Goal: Task Accomplishment & Management: Manage account settings

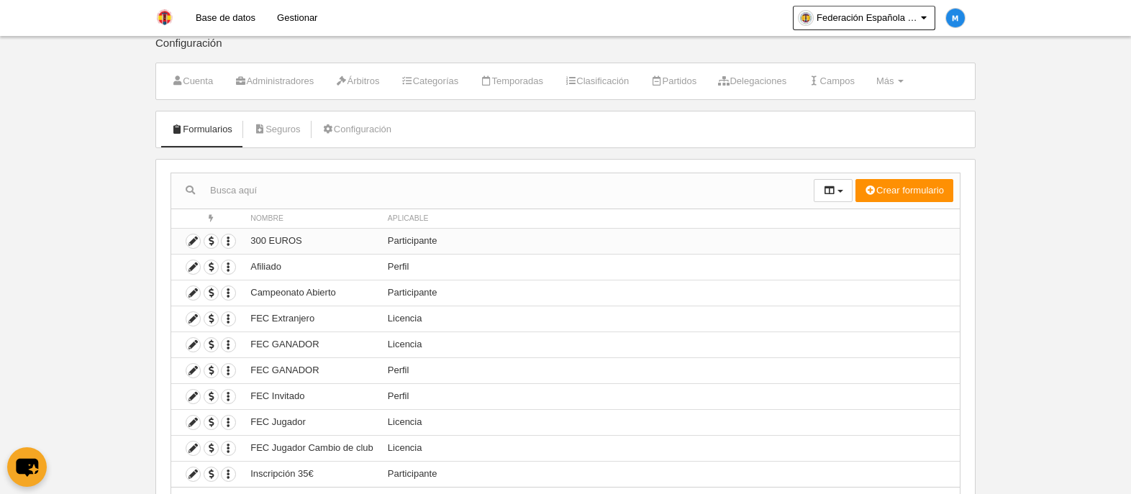
scroll to position [80, 0]
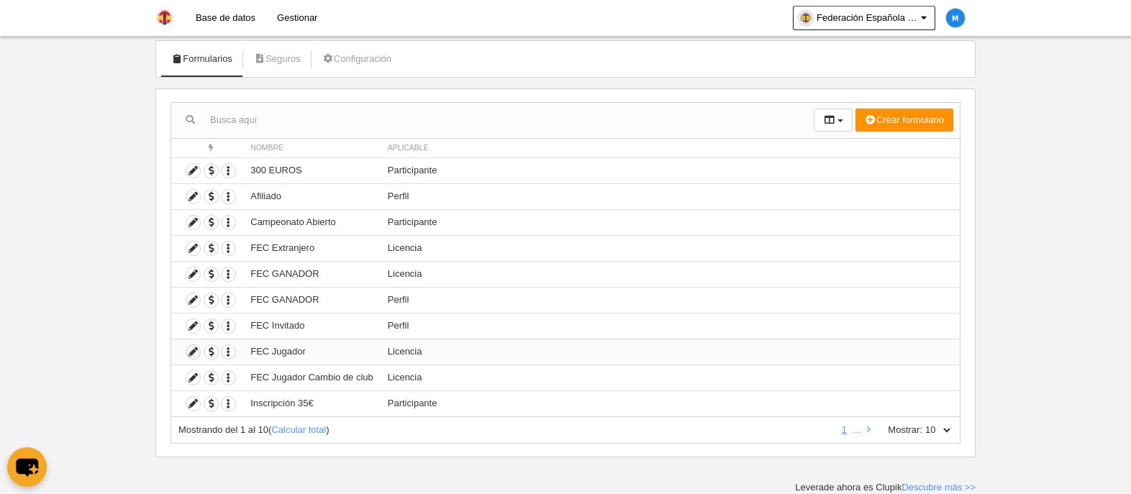
click at [192, 354] on icon at bounding box center [193, 352] width 14 height 14
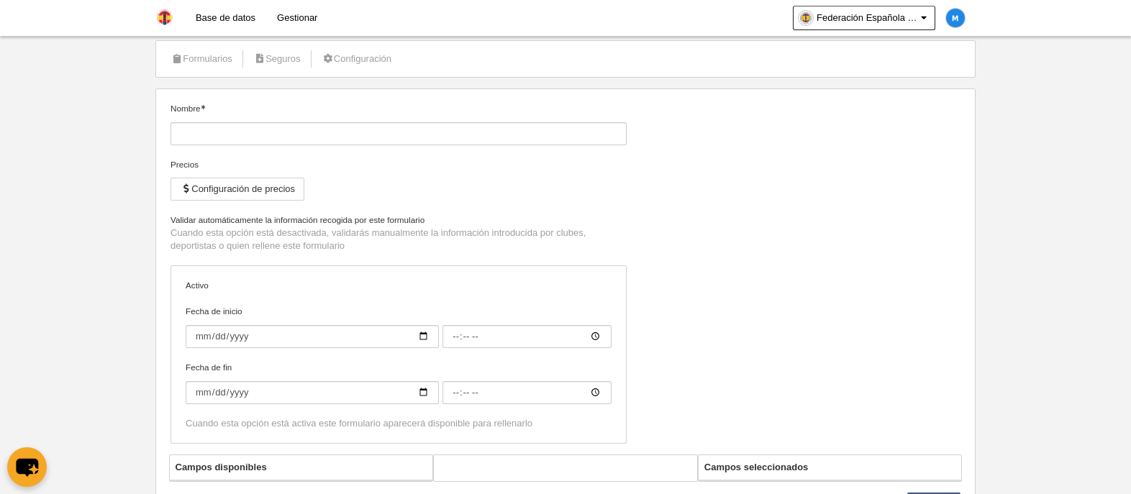
type input "FEC Jugador"
checkbox input "true"
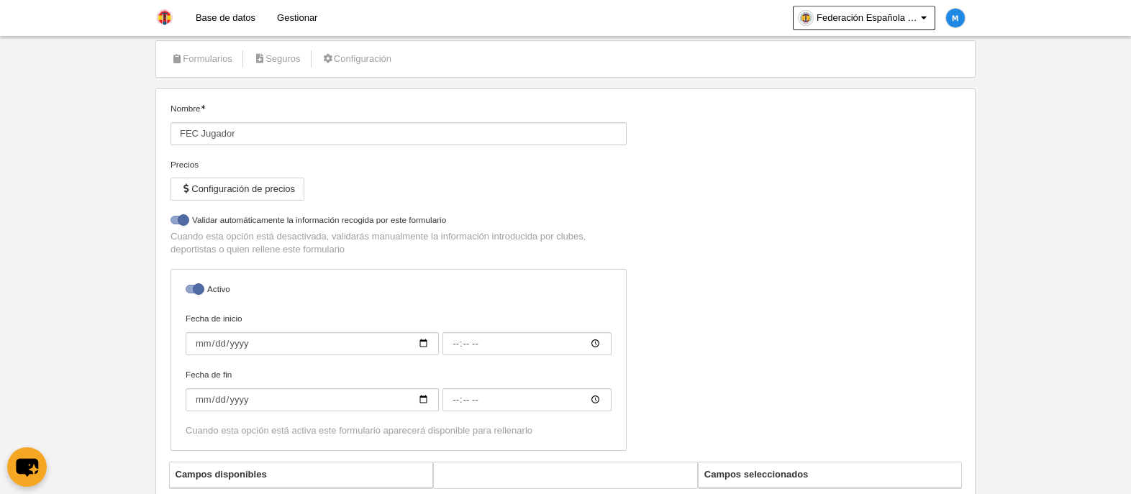
select select "selected"
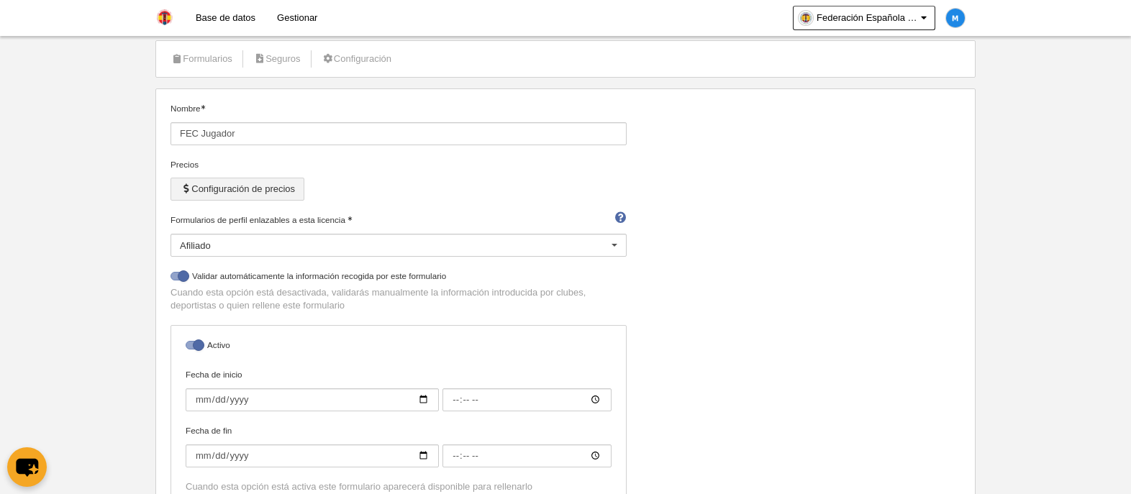
click at [295, 192] on button "Configuración de precios" at bounding box center [237, 189] width 134 height 23
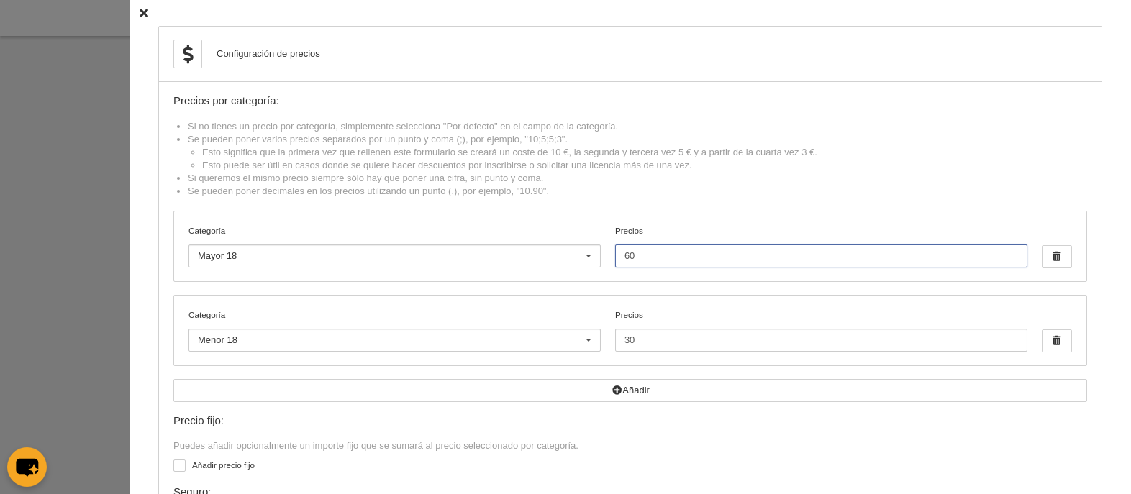
click at [665, 257] on input "60" at bounding box center [821, 256] width 412 height 23
type input "6"
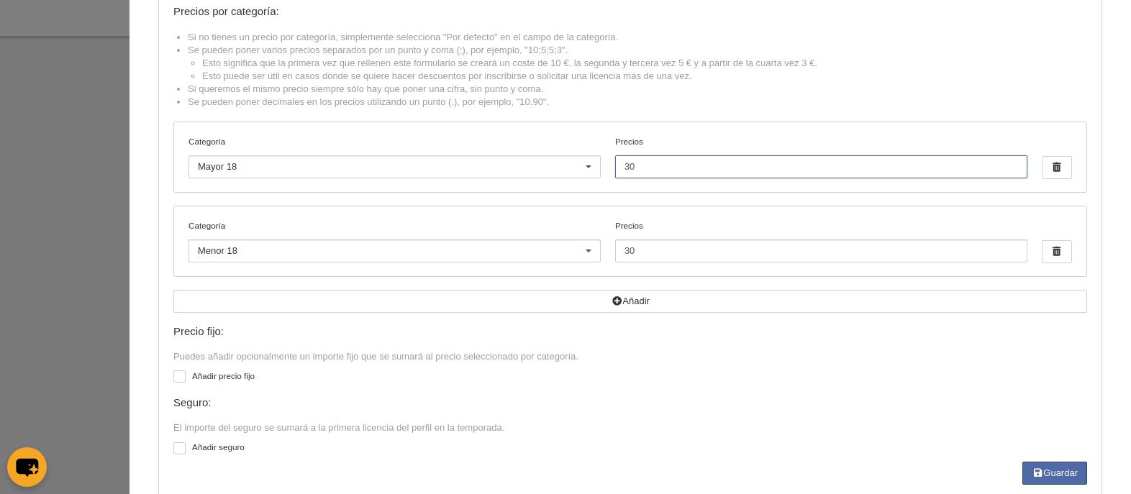
scroll to position [119, 0]
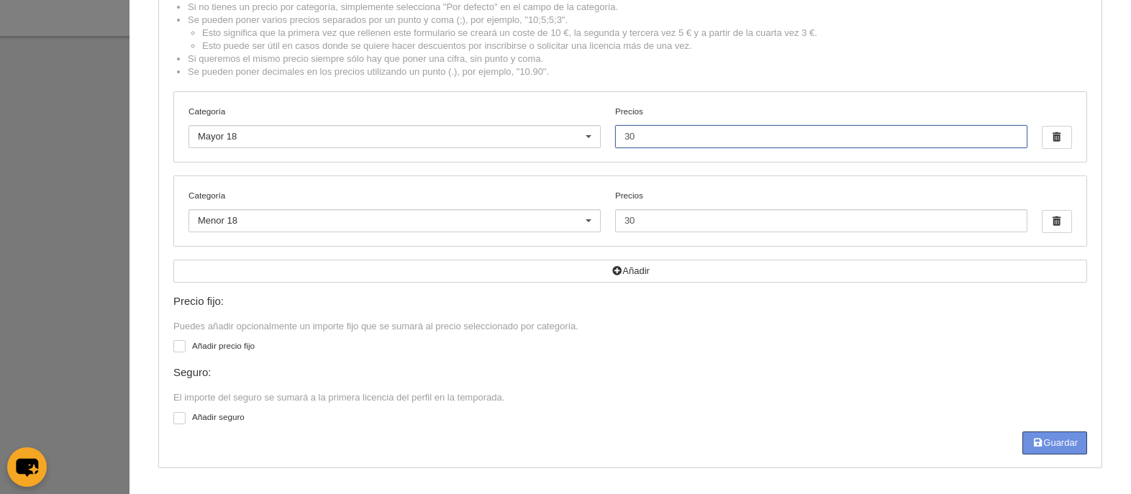
type input "30"
click at [1040, 442] on button "Guardar" at bounding box center [1054, 443] width 65 height 23
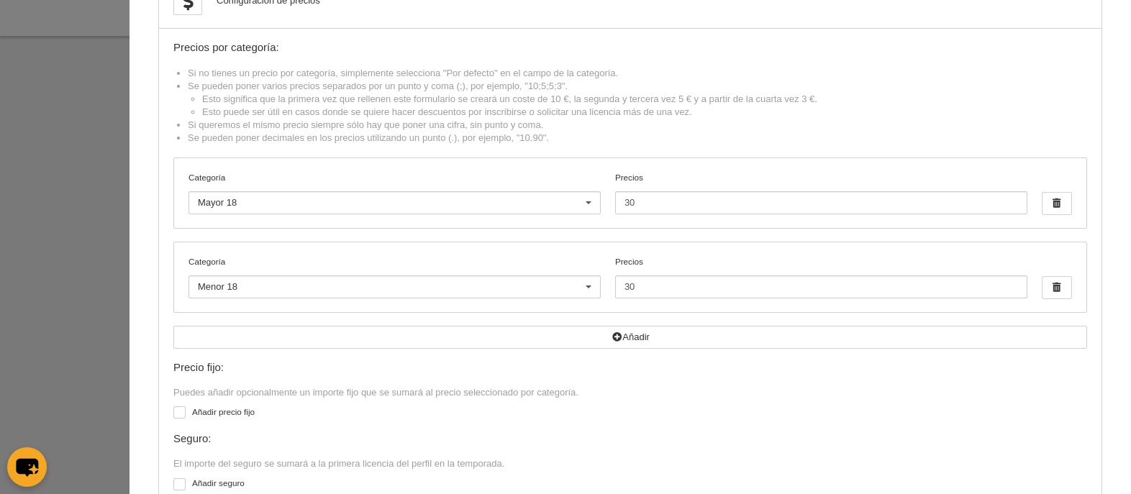
scroll to position [0, 0]
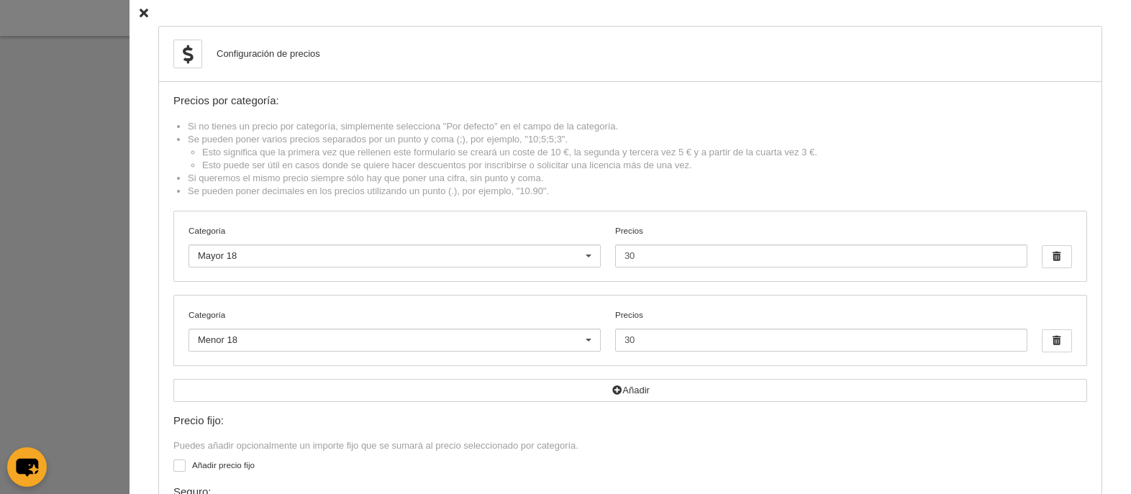
click at [140, 14] on icon at bounding box center [144, 13] width 9 height 9
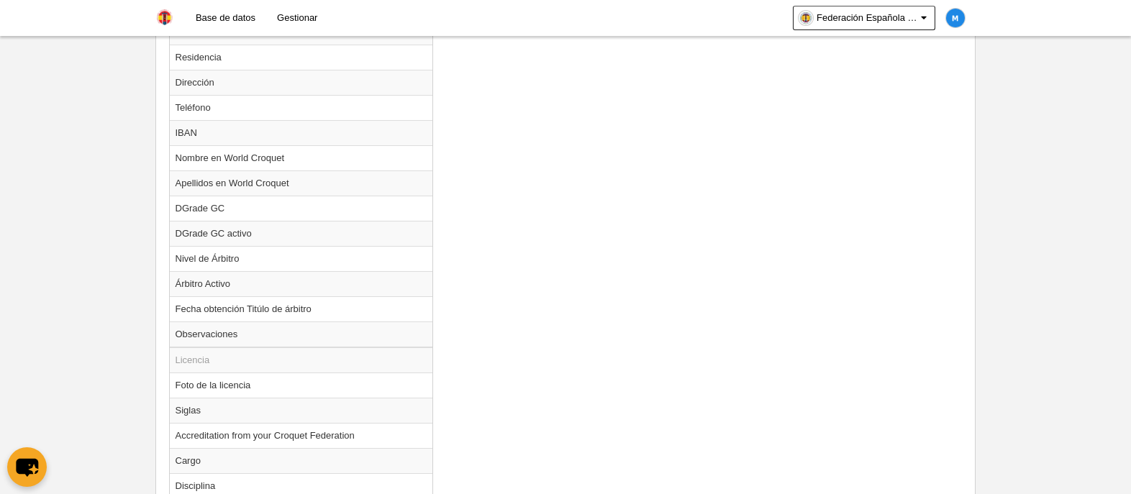
scroll to position [1197, 0]
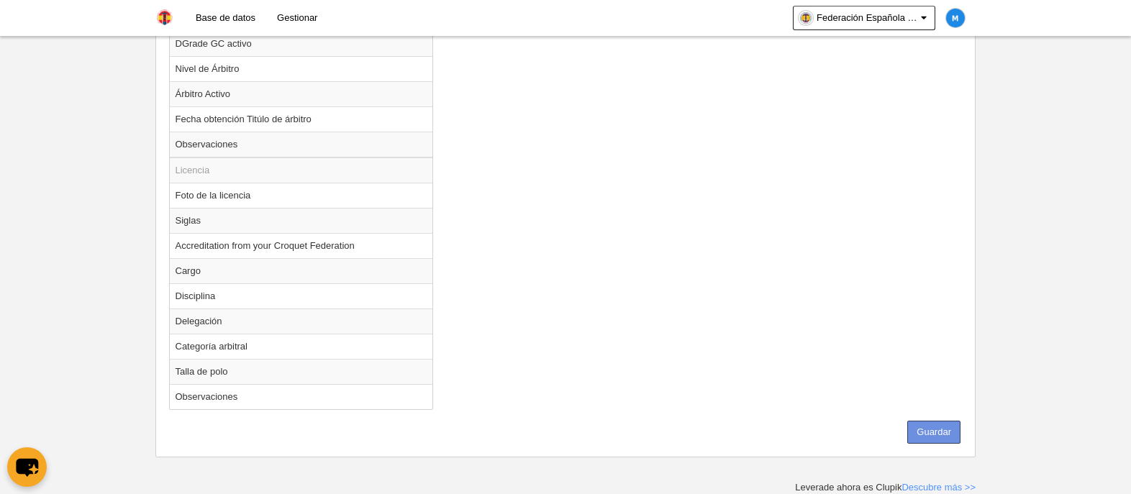
click at [918, 429] on button "Guardar" at bounding box center [933, 432] width 53 height 23
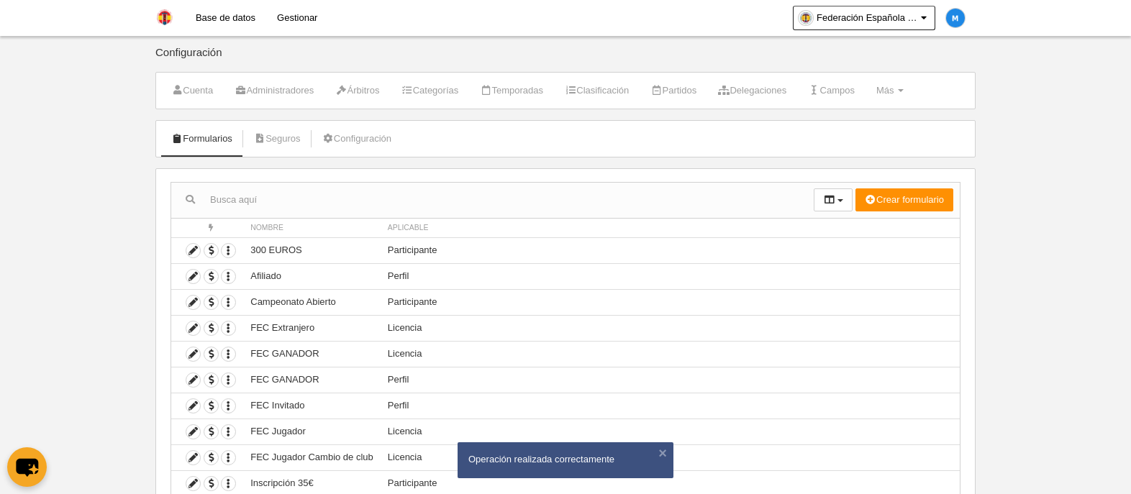
click at [225, 21] on link "Base de datos" at bounding box center [225, 18] width 81 height 36
